Goal: Task Accomplishment & Management: Manage account settings

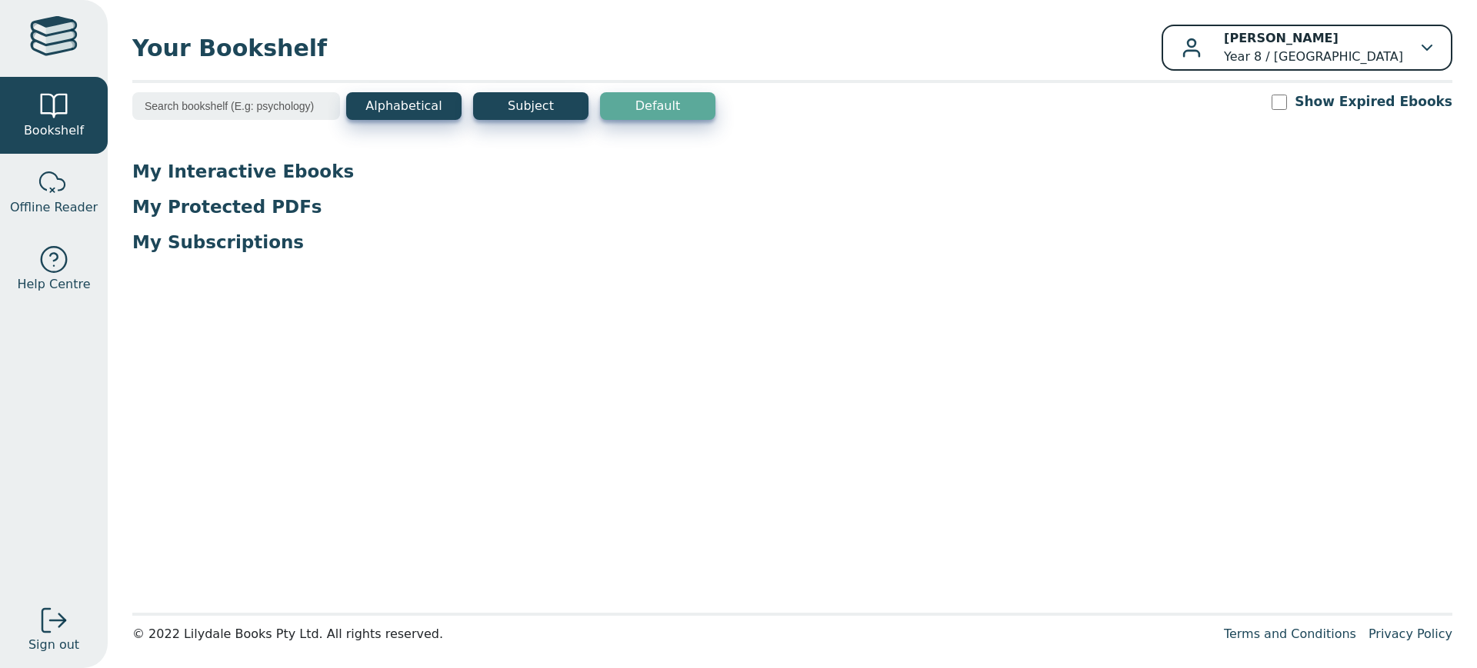
click at [1372, 41] on p "Hayden DOUGHTY Year 8 / Fairhills High School" at bounding box center [1313, 47] width 179 height 37
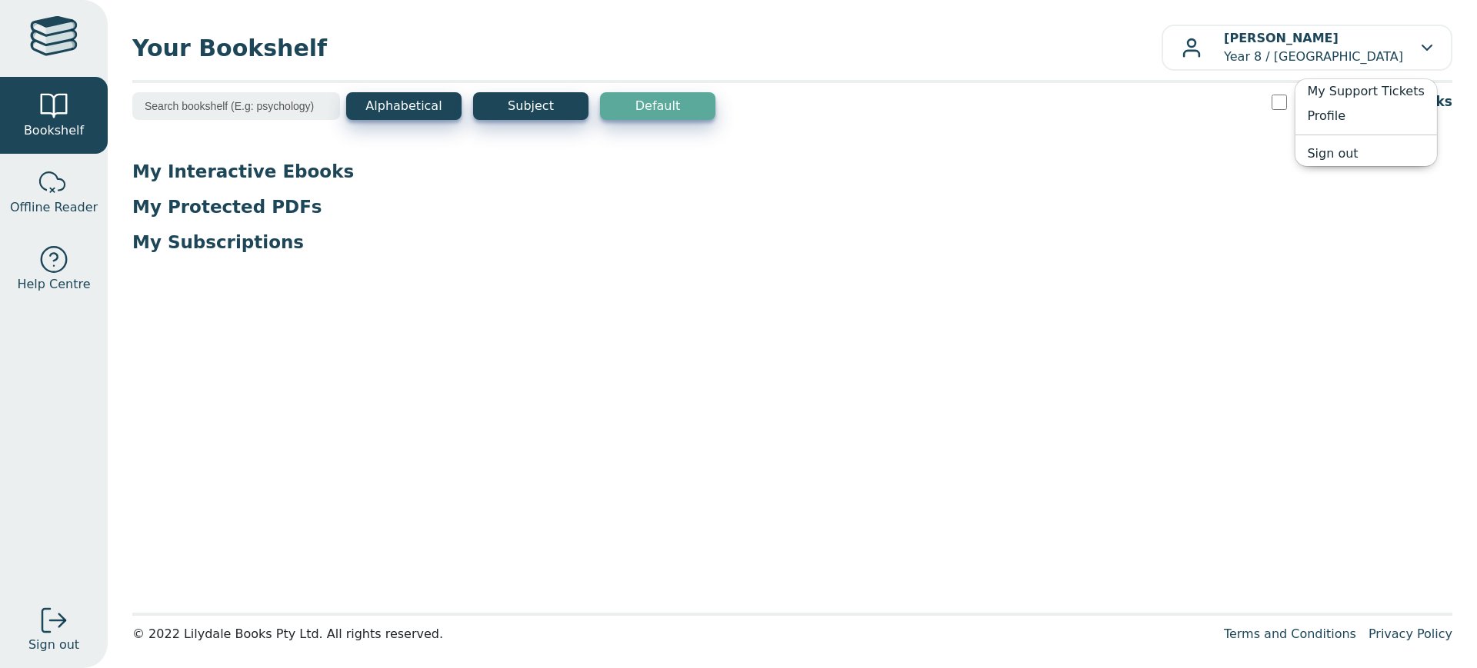
click at [367, 363] on main1 "Alphabetical Subject Default Show Expired Ebooks My Interactive Ebooks My Prote…" at bounding box center [792, 347] width 1320 height 511
click at [221, 112] on input "search" at bounding box center [236, 106] width 208 height 28
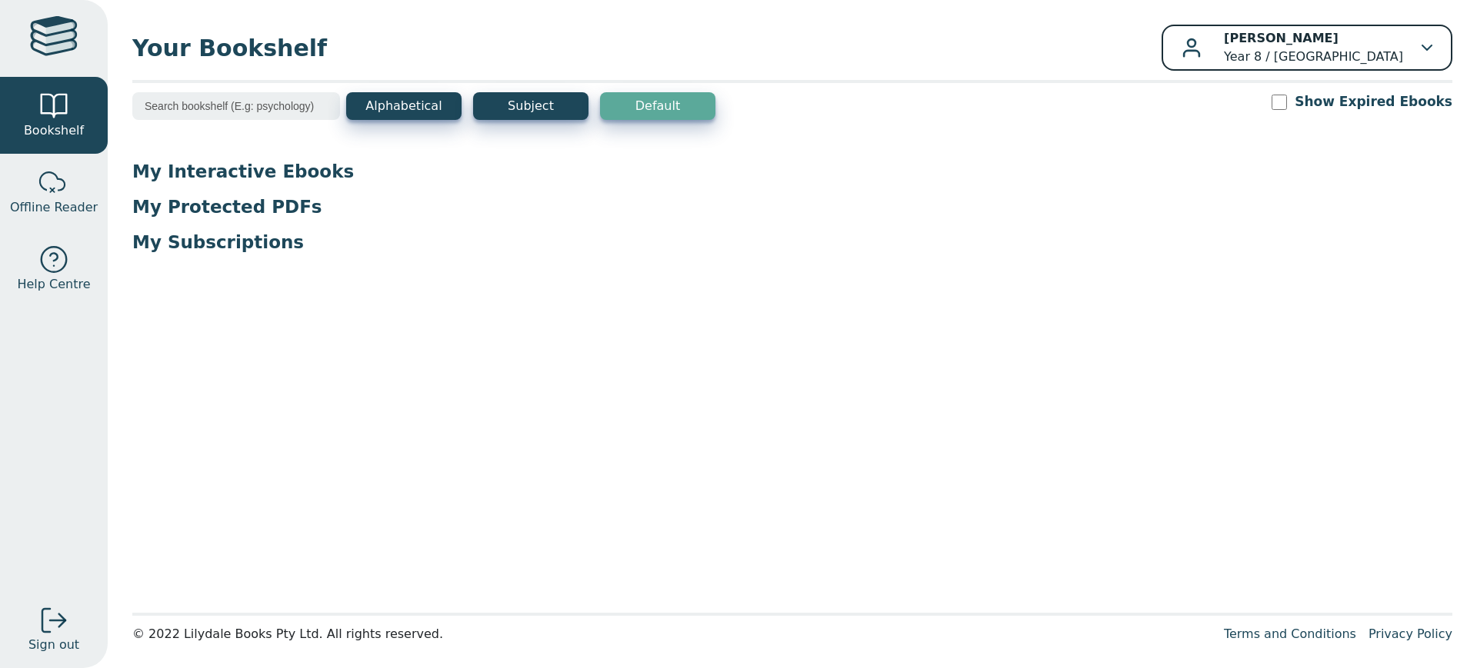
click at [1364, 52] on p "Hayden DOUGHTY Year 8 / Fairhills High School" at bounding box center [1313, 47] width 179 height 37
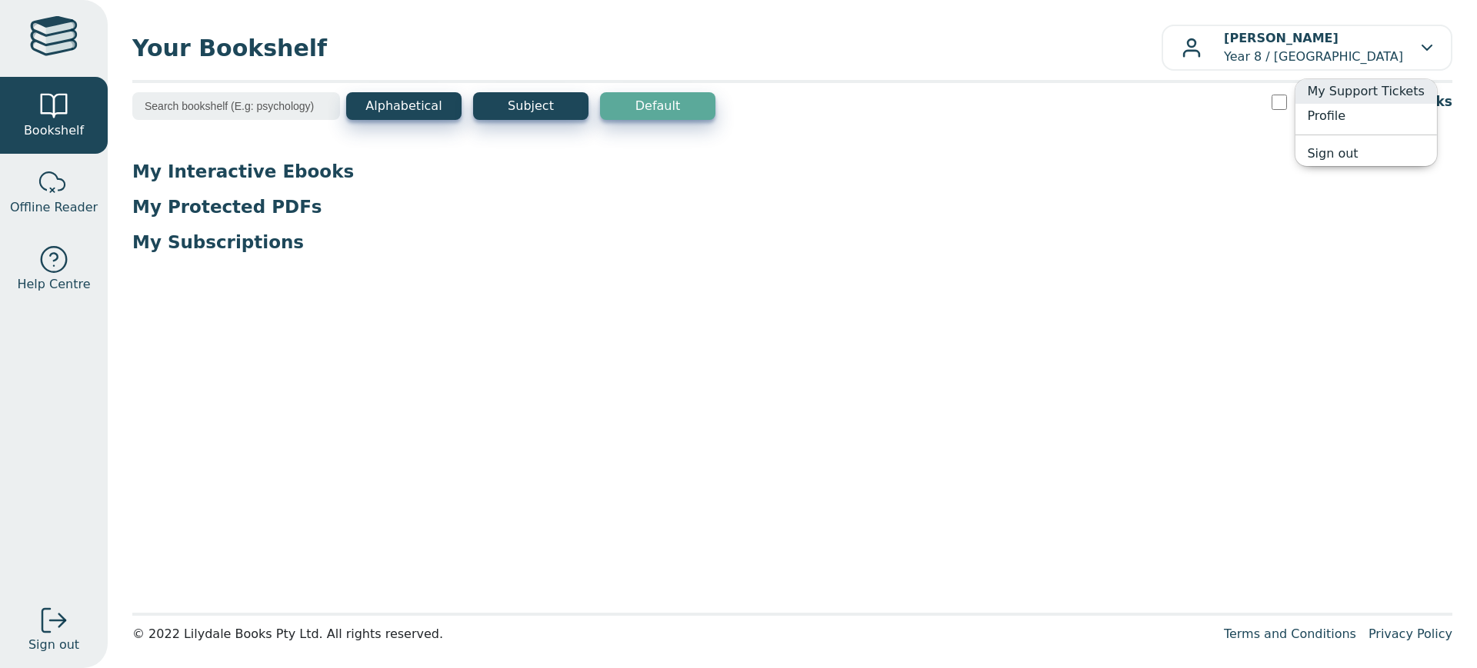
click at [1330, 94] on link "My Support Tickets" at bounding box center [1366, 91] width 142 height 25
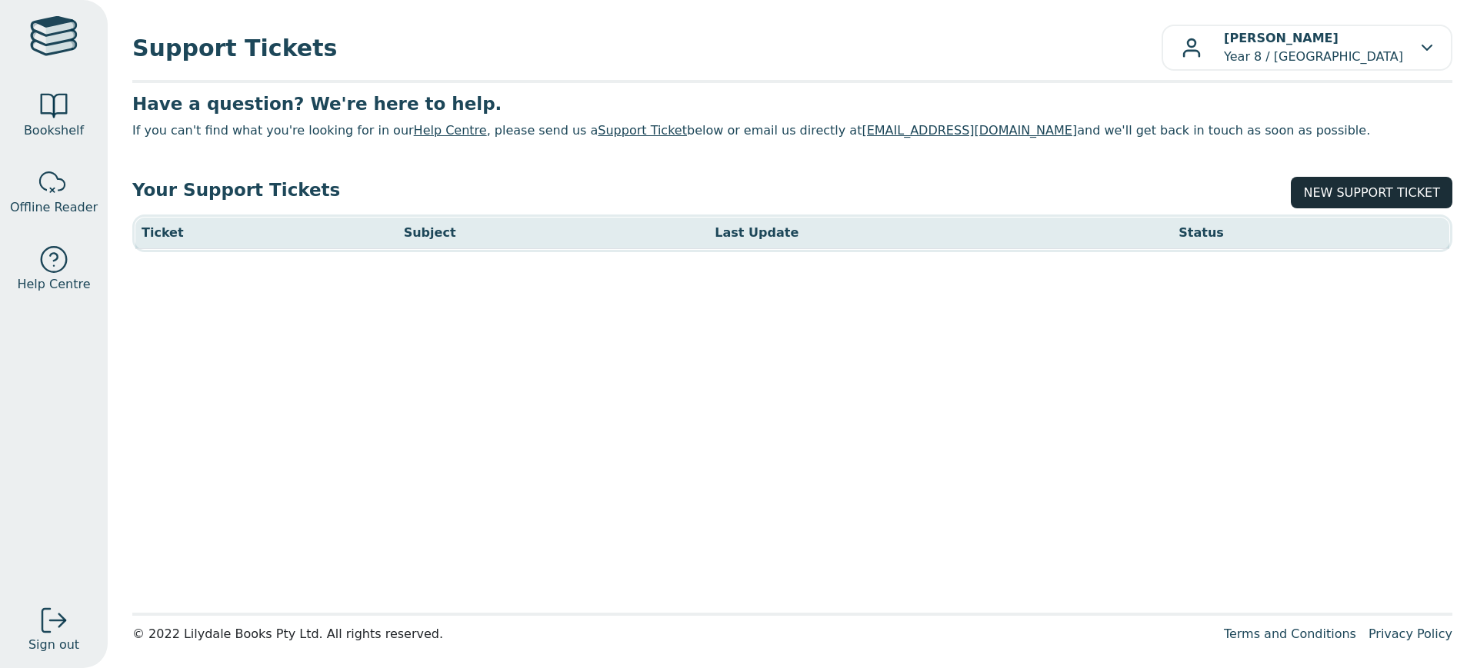
click at [1371, 188] on link "NEW SUPPORT TICKET" at bounding box center [1372, 193] width 162 height 32
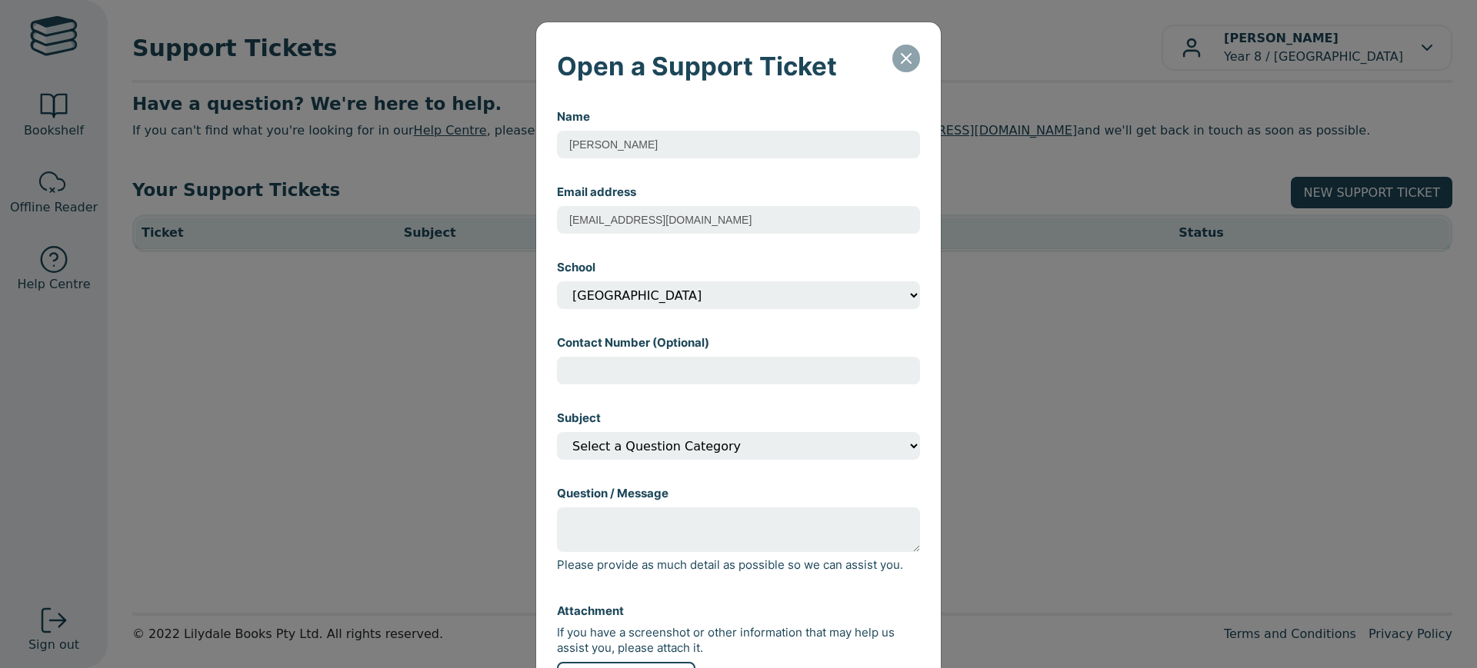
click at [903, 58] on icon "Close" at bounding box center [906, 58] width 18 height 18
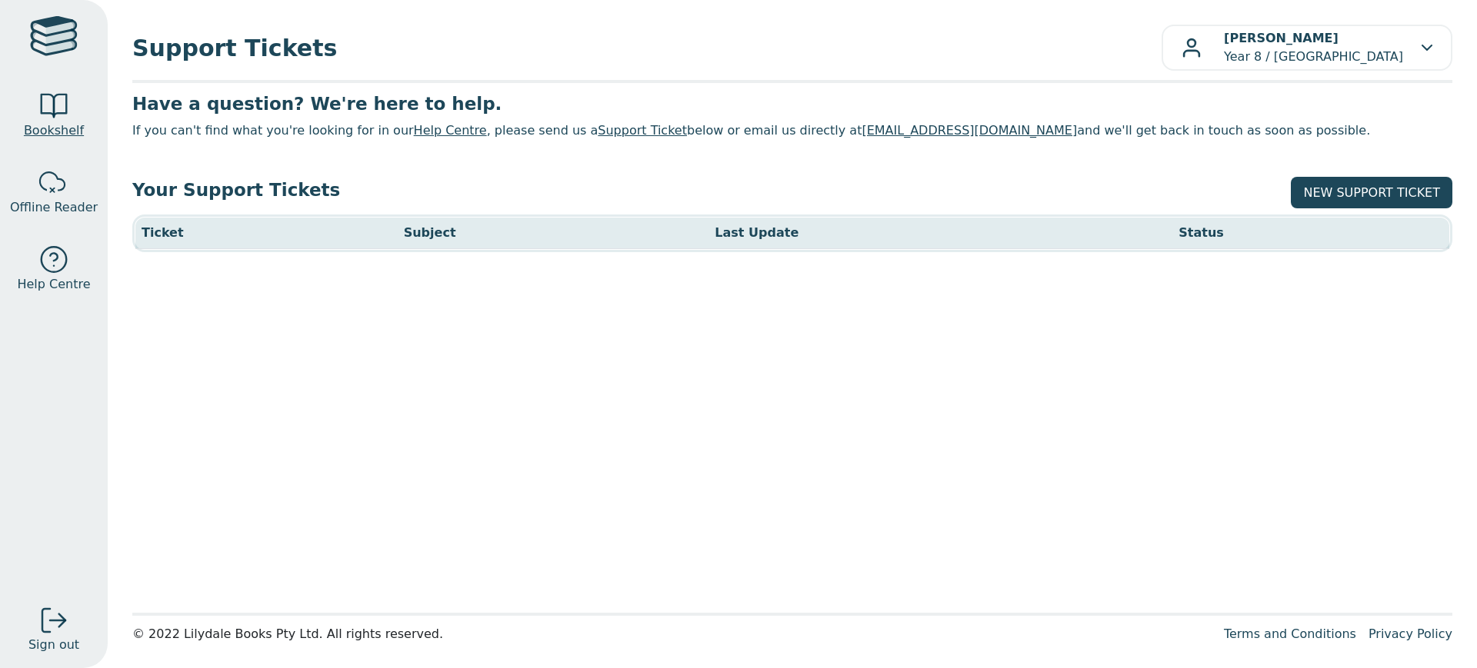
click at [85, 137] on link "Bookshelf" at bounding box center [54, 115] width 108 height 77
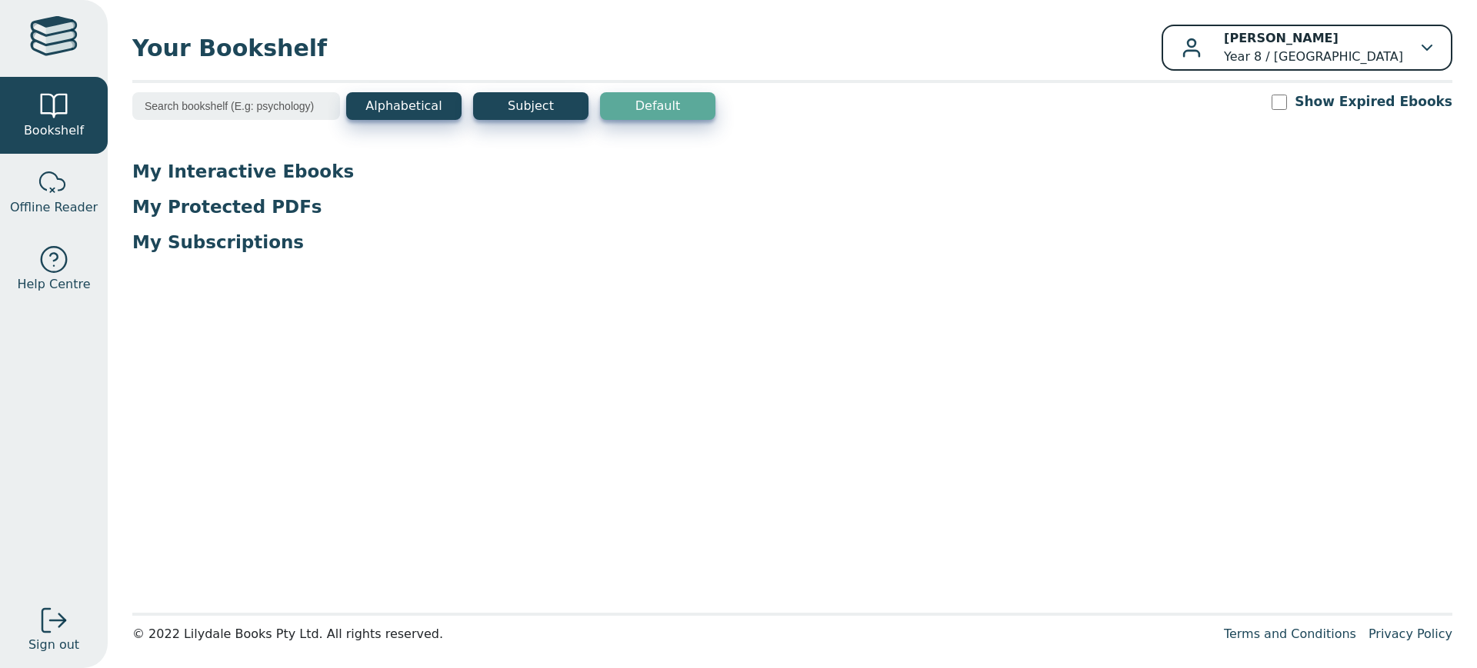
click at [1304, 38] on b "[PERSON_NAME]" at bounding box center [1281, 38] width 115 height 15
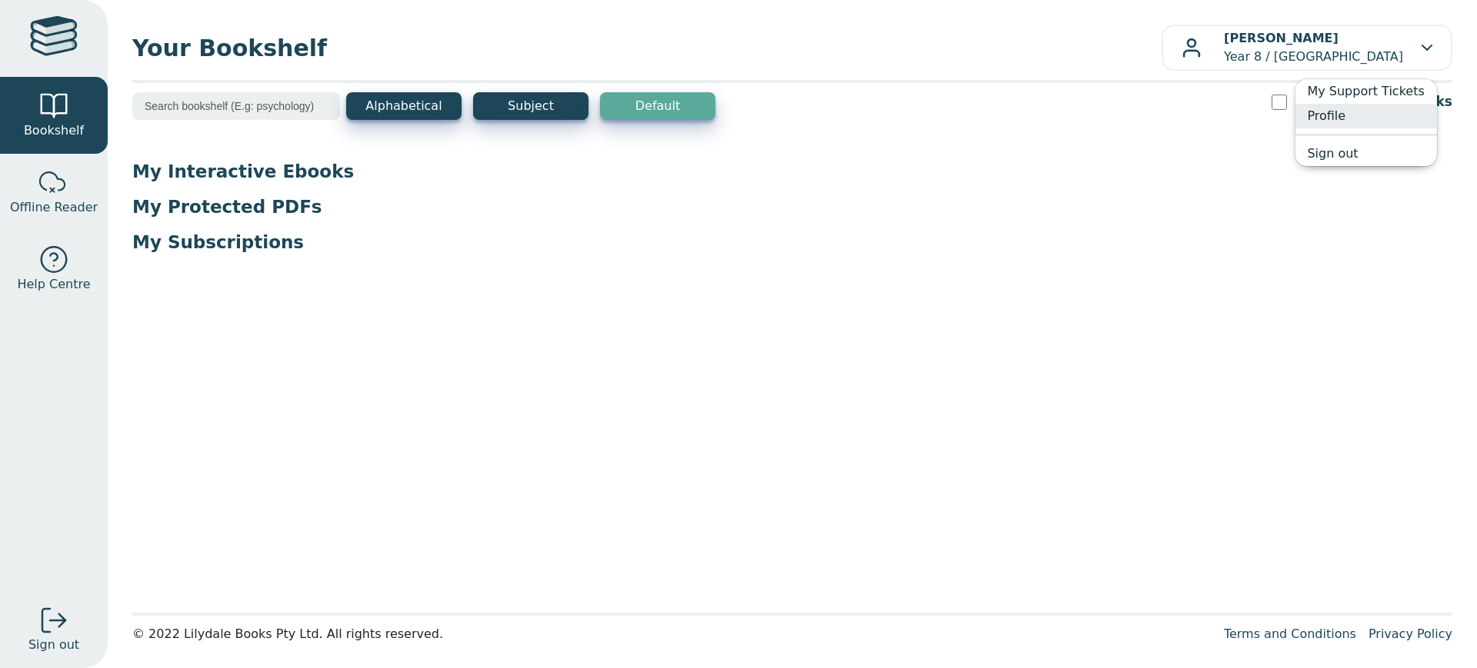
click at [1326, 107] on link "Profile" at bounding box center [1366, 116] width 142 height 25
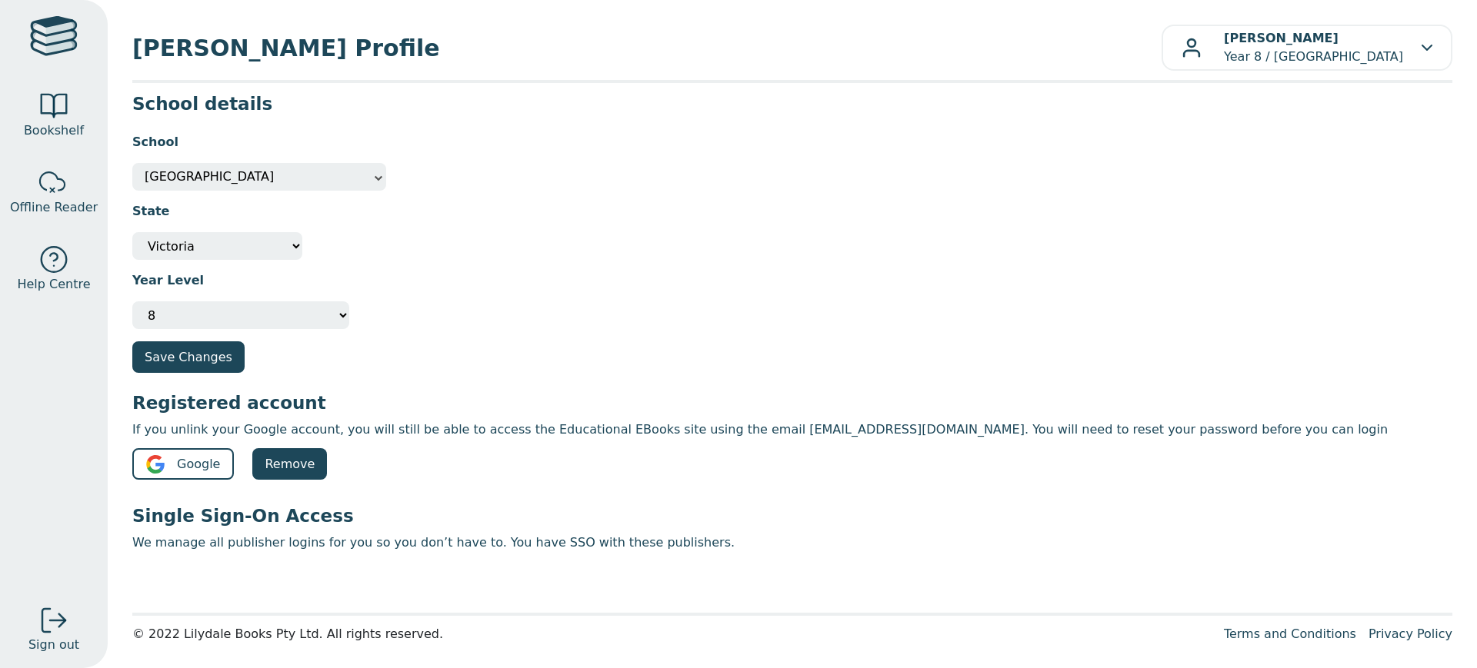
click at [442, 527] on h3 "Single Sign-On Access" at bounding box center [792, 516] width 1320 height 23
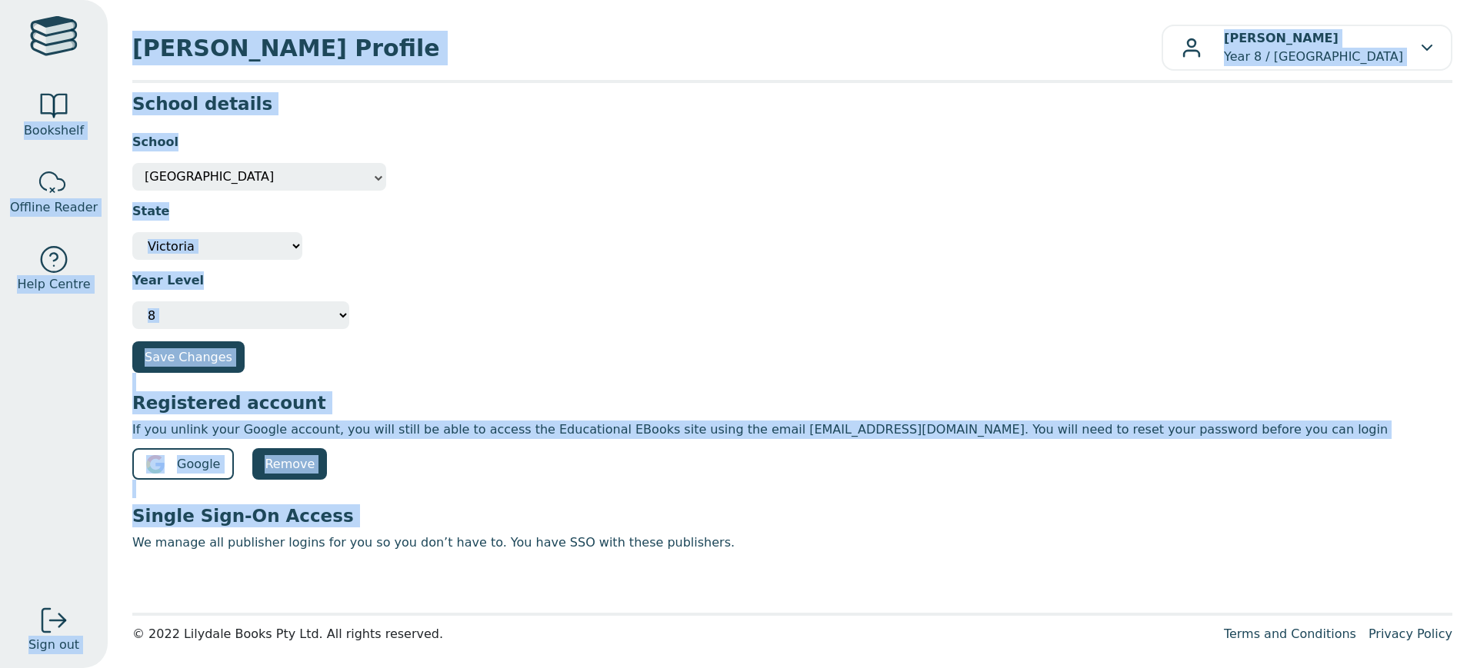
drag, startPoint x: 442, startPoint y: 527, endPoint x: 57, endPoint y: -117, distance: 750.3
click at [57, 0] on html "Bookshelf Offline Reader Help Centre Sign out [PERSON_NAME] Profile [PERSON_NAM…" at bounding box center [738, 334] width 1477 height 668
